Goal: Task Accomplishment & Management: Use online tool/utility

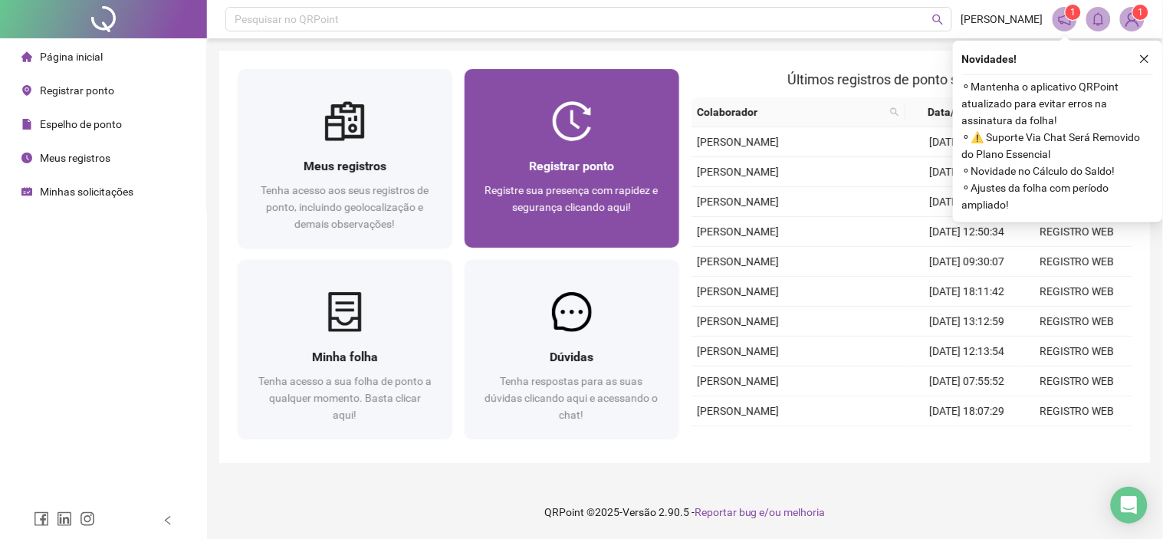
click at [579, 164] on span "Registrar ponto" at bounding box center [571, 166] width 85 height 15
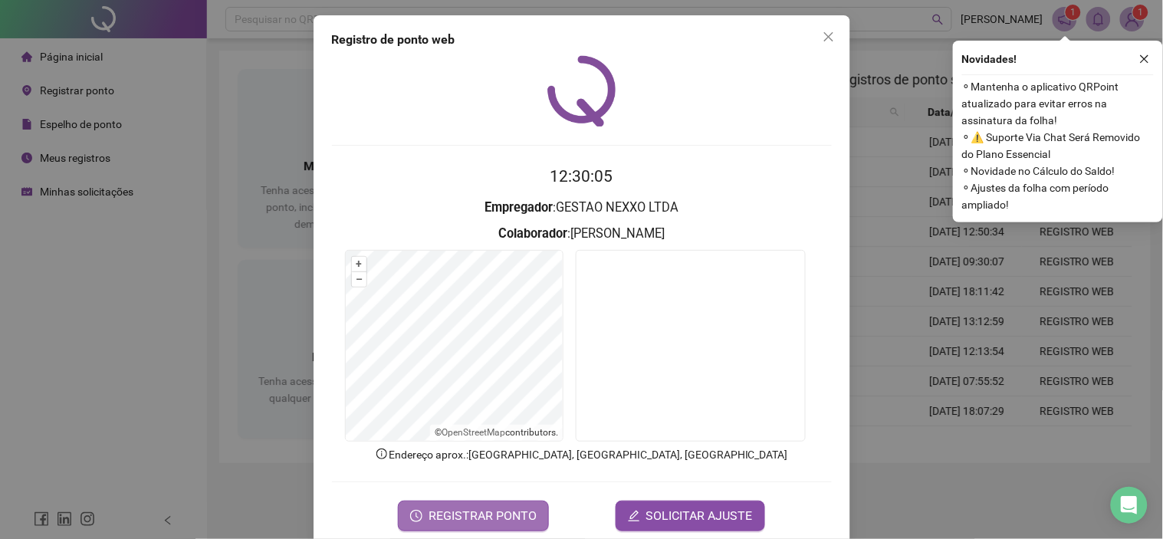
click at [414, 510] on icon "clock-circle" at bounding box center [416, 516] width 12 height 12
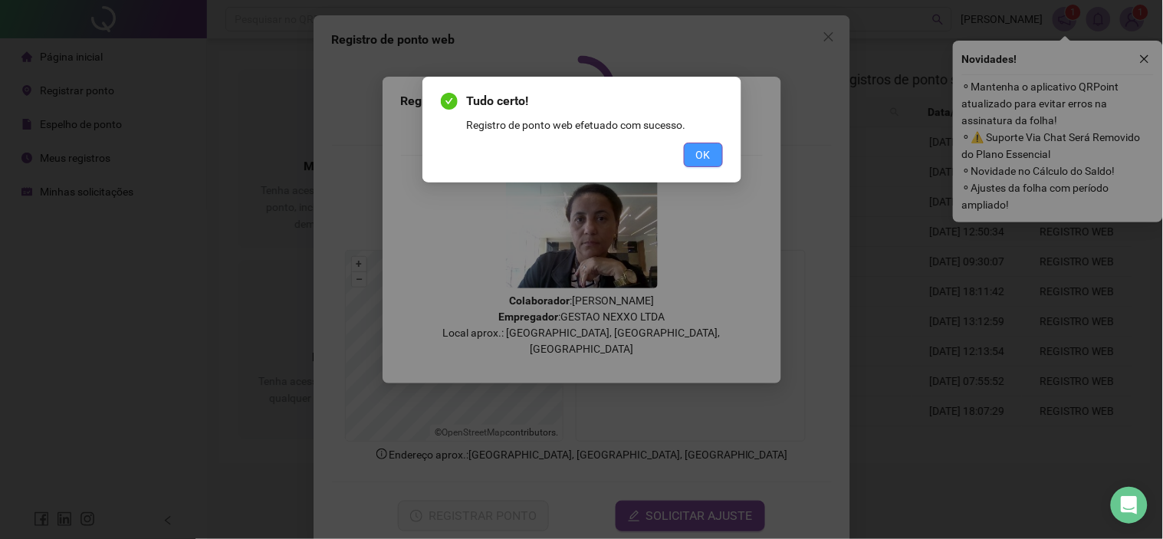
click at [701, 155] on span "OK" at bounding box center [703, 154] width 15 height 17
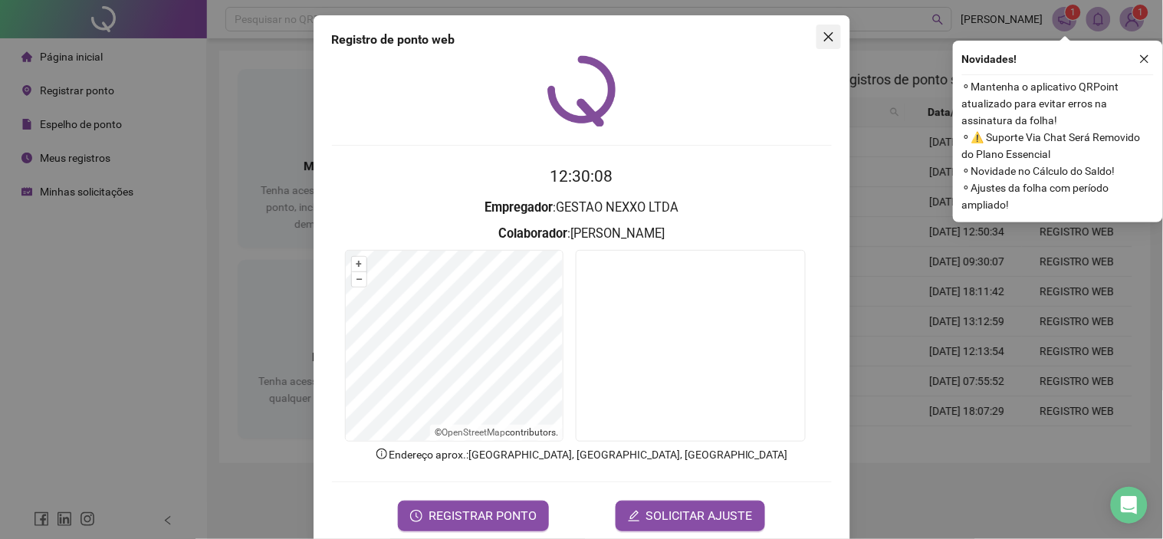
drag, startPoint x: 802, startPoint y: 28, endPoint x: 810, endPoint y: 34, distance: 10.3
click at [803, 28] on div "Registro [PERSON_NAME] web 12:30:08 Empregador : GESTAO NEXXO LTDA Colaborador …" at bounding box center [582, 280] width 537 height 531
drag, startPoint x: 830, startPoint y: 38, endPoint x: 741, endPoint y: 40, distance: 88.9
click at [830, 35] on span "Close" at bounding box center [828, 37] width 25 height 12
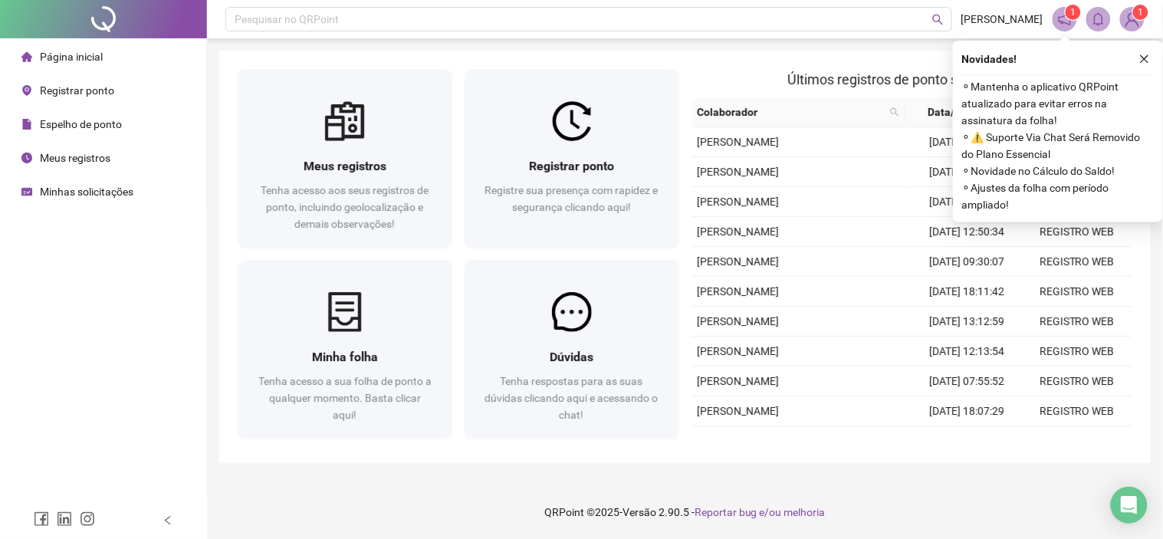
drag, startPoint x: 111, startPoint y: 190, endPoint x: 103, endPoint y: 179, distance: 13.8
click at [110, 189] on span "Minhas solicitações" at bounding box center [87, 192] width 94 height 12
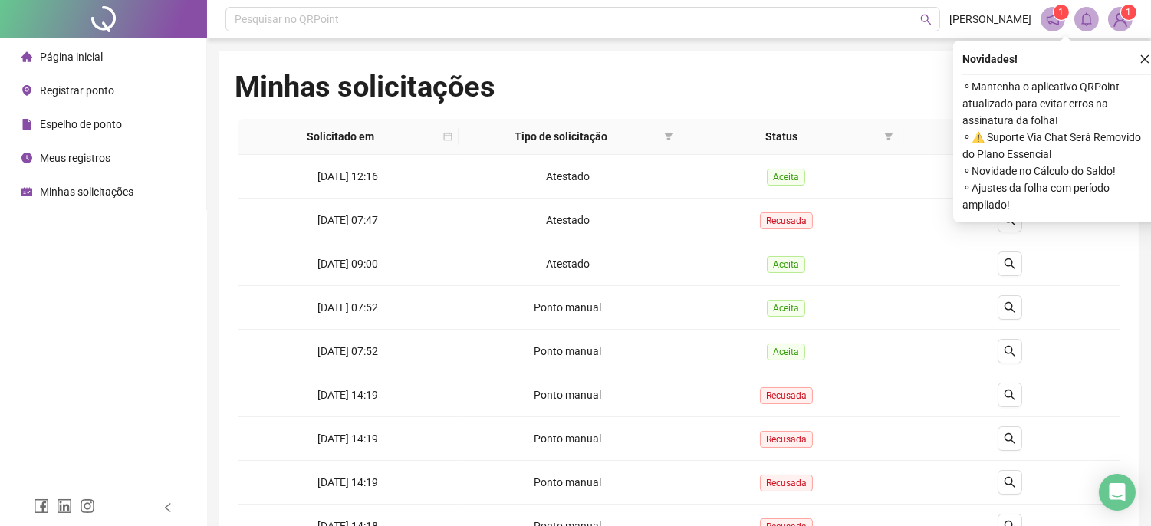
click at [106, 54] on li "Página inicial" at bounding box center [103, 56] width 200 height 31
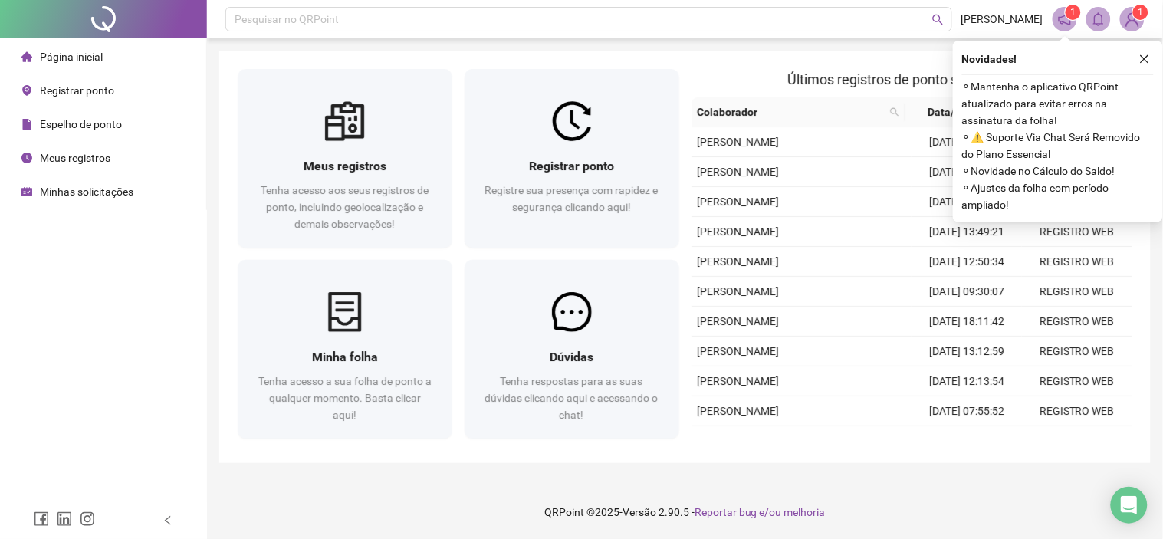
click at [79, 186] on span "Minhas solicitações" at bounding box center [87, 192] width 94 height 12
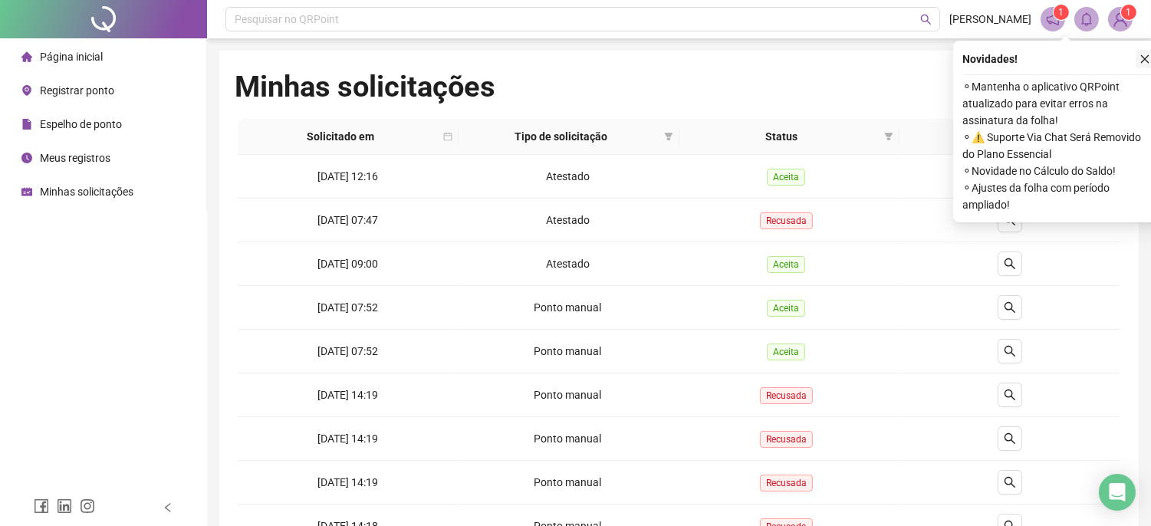
click at [1144, 62] on icon "close" at bounding box center [1144, 59] width 11 height 11
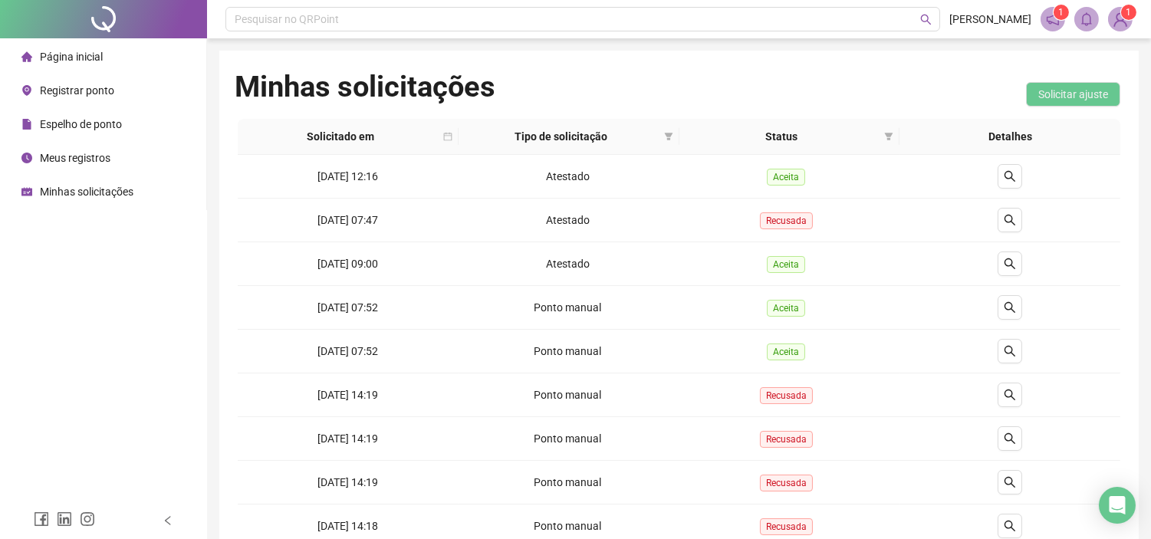
click at [84, 61] on span "Página inicial" at bounding box center [71, 57] width 63 height 12
